Goal: Task Accomplishment & Management: Manage account settings

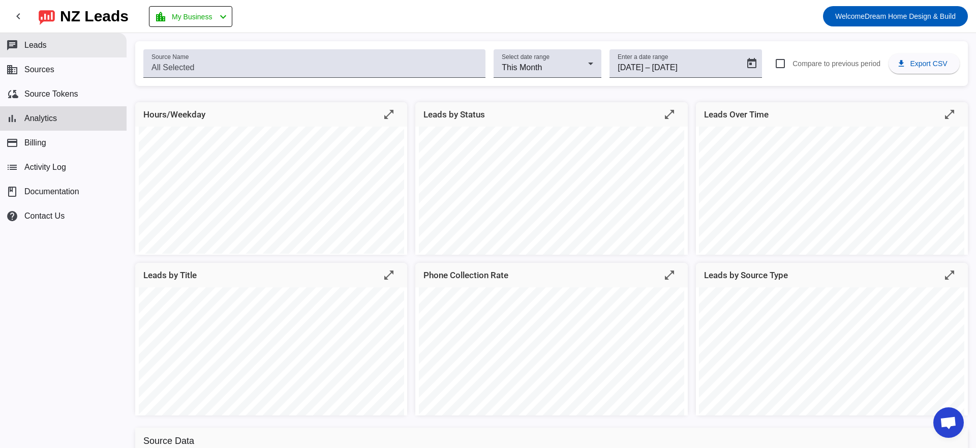
click at [59, 48] on button "chat Leads" at bounding box center [63, 45] width 127 height 24
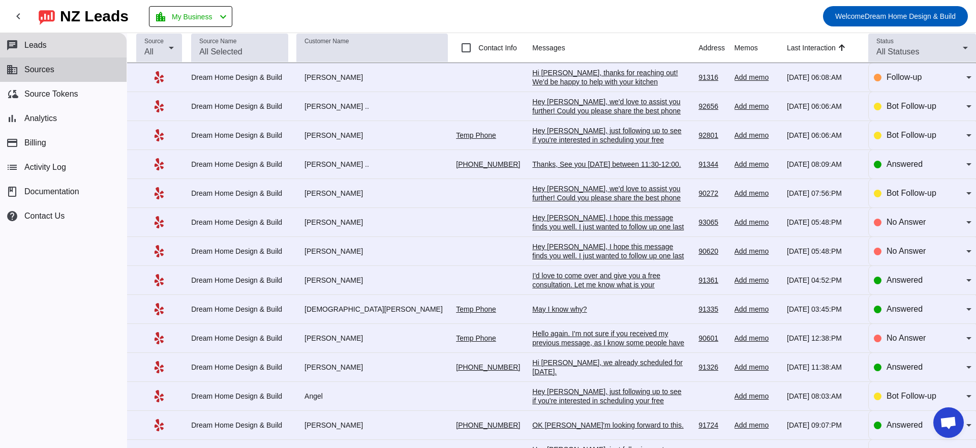
click at [83, 76] on button "business Sources" at bounding box center [63, 69] width 127 height 24
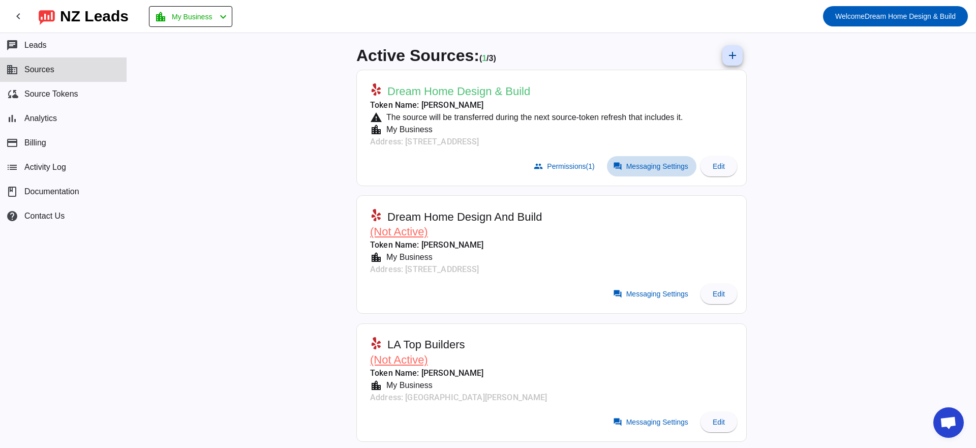
click at [635, 163] on span "Messaging Settings" at bounding box center [657, 166] width 62 height 8
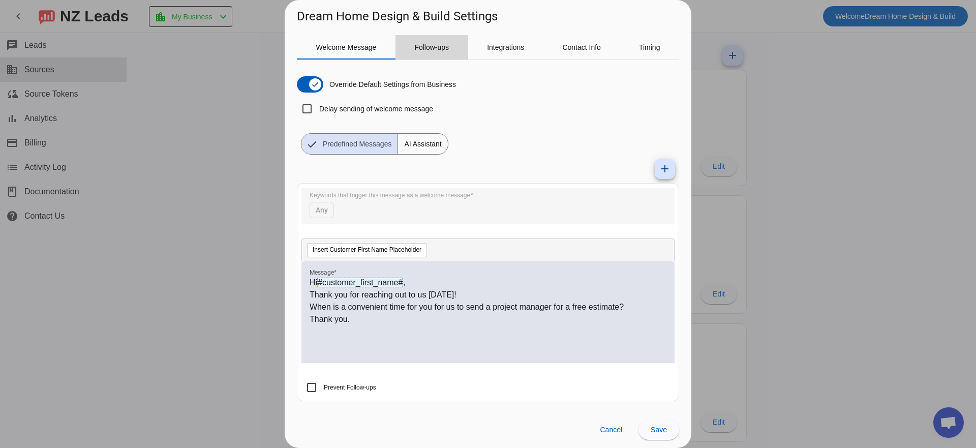
click at [431, 53] on span "Follow-ups" at bounding box center [431, 47] width 35 height 24
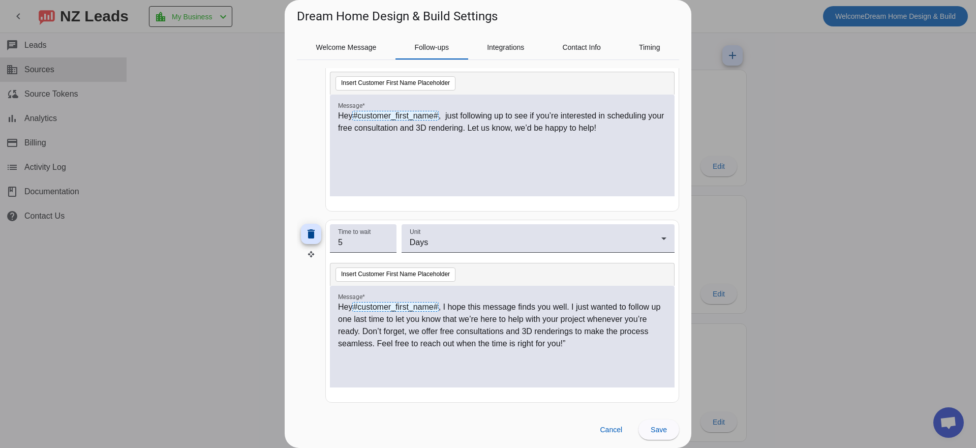
scroll to position [697, 0]
drag, startPoint x: 602, startPoint y: 344, endPoint x: 596, endPoint y: 342, distance: 5.8
click at [596, 342] on p "Hey #customer_first_name# , I hope this message finds you well. I just wanted t…" at bounding box center [502, 325] width 328 height 49
click at [661, 434] on span at bounding box center [659, 429] width 41 height 24
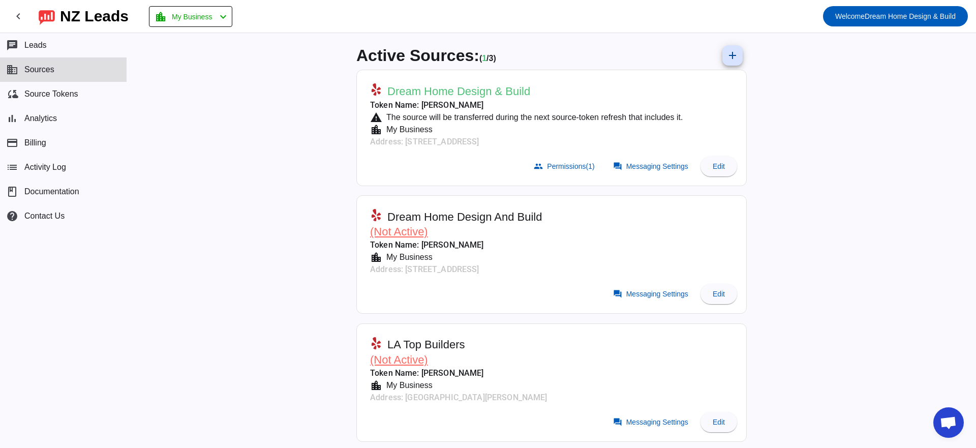
click at [459, 106] on mat-card-subtitle "Token Name: [PERSON_NAME]" at bounding box center [526, 105] width 313 height 12
click at [638, 162] on span "Messaging Settings" at bounding box center [657, 166] width 62 height 8
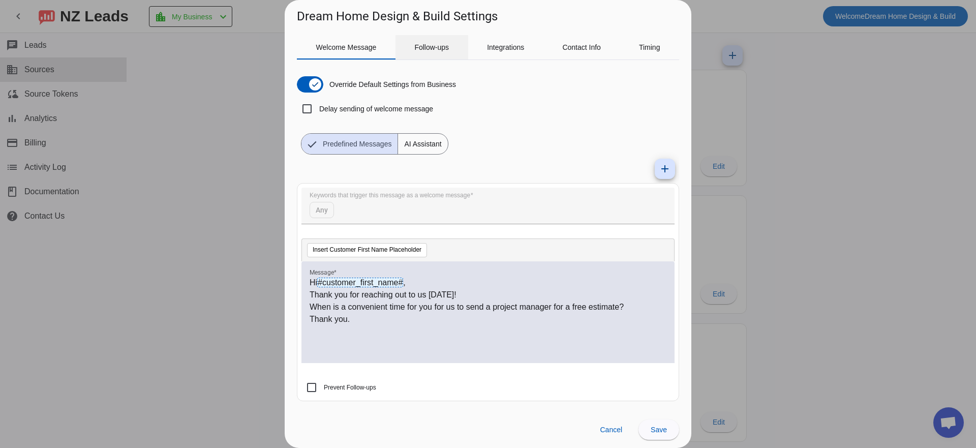
click at [424, 47] on span "Follow-ups" at bounding box center [431, 47] width 35 height 7
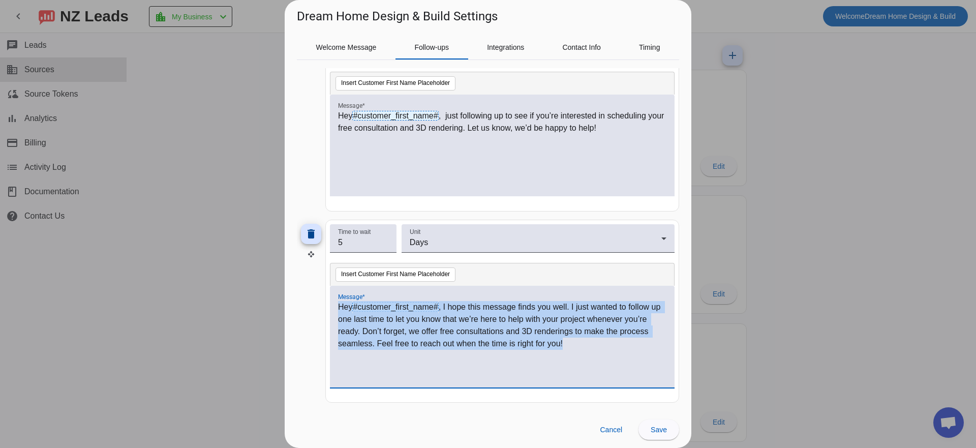
drag, startPoint x: 610, startPoint y: 350, endPoint x: 280, endPoint y: 271, distance: 339.5
click at [280, 271] on div "Dream Home Design & Build Settings Welcome Message Follow-ups Integrations Cont…" at bounding box center [488, 224] width 976 height 448
copy p "Hey #customer_first_name# , I hope this message finds you well. I just wanted t…"
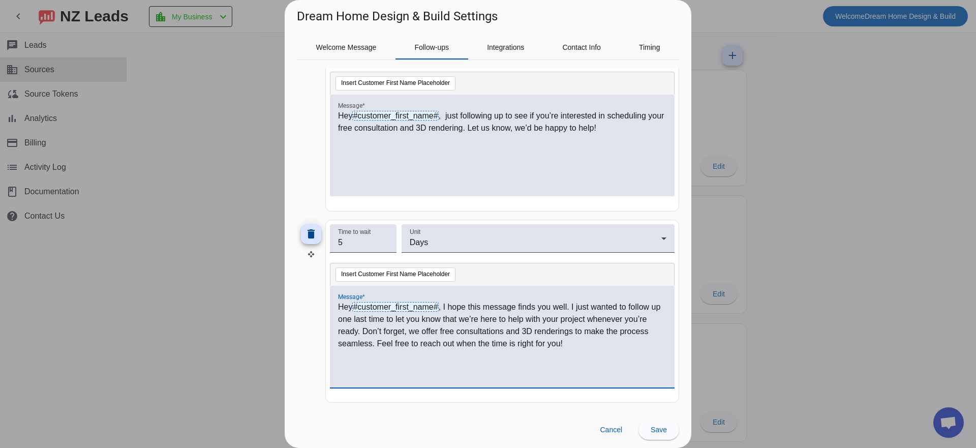
click at [328, 209] on mat-card "Time to wait 2 Unit Days Insert Customer First Name Placeholder Message * Hey #…" at bounding box center [502, 119] width 354 height 183
click at [205, 135] on div at bounding box center [488, 224] width 976 height 448
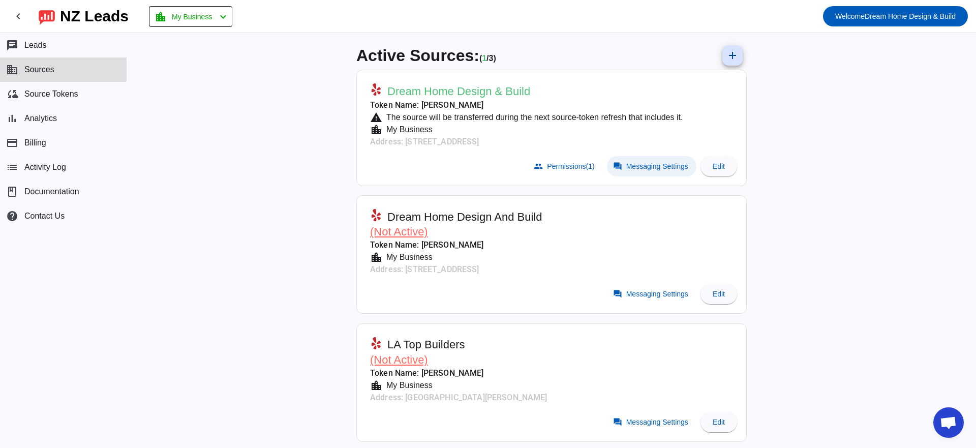
click at [651, 169] on span "Messaging Settings" at bounding box center [657, 166] width 62 height 8
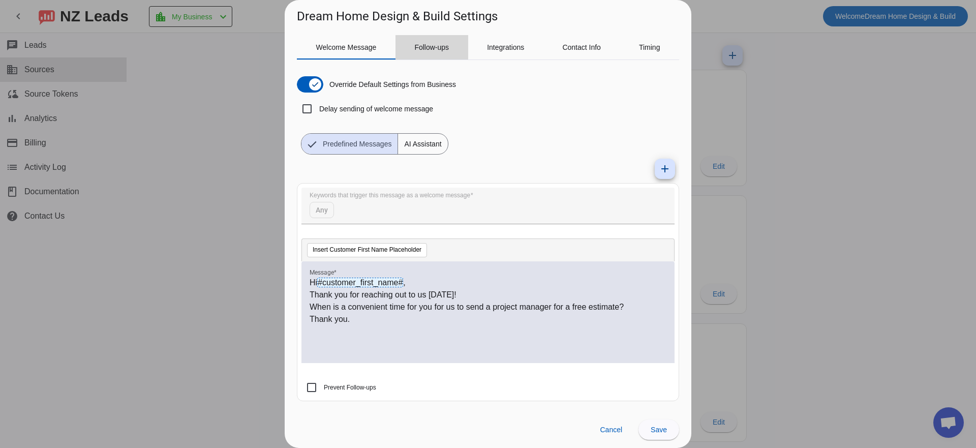
click at [417, 47] on span "Follow-ups" at bounding box center [431, 47] width 35 height 7
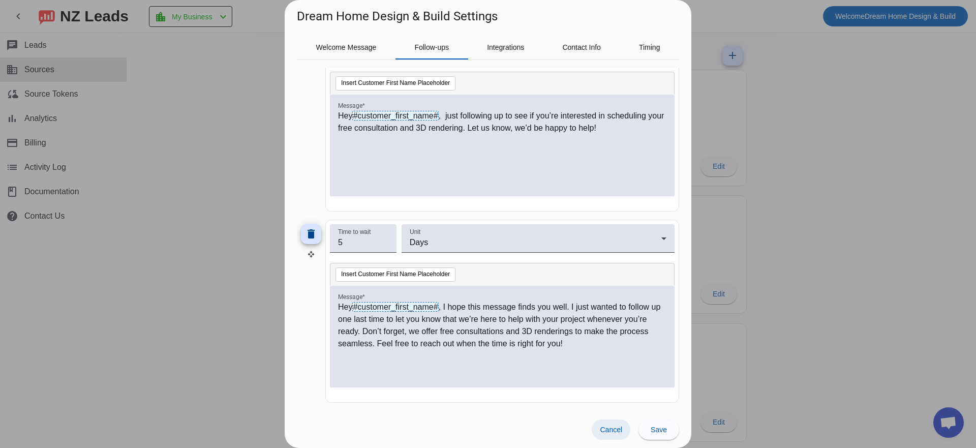
click at [616, 434] on span at bounding box center [611, 430] width 39 height 20
